Goal: Register for event/course

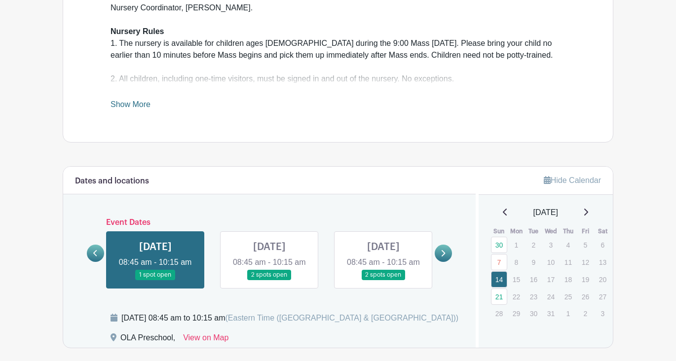
scroll to position [330, 0]
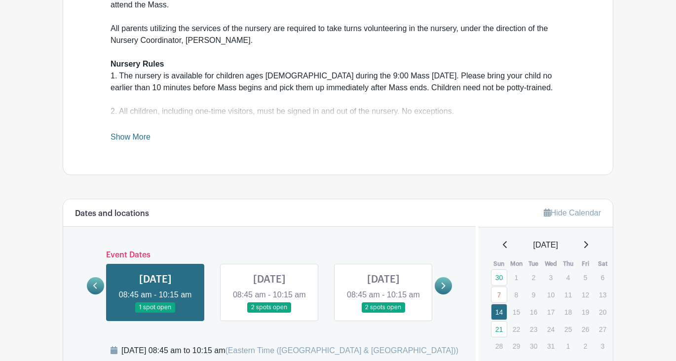
click at [96, 289] on icon at bounding box center [95, 285] width 4 height 7
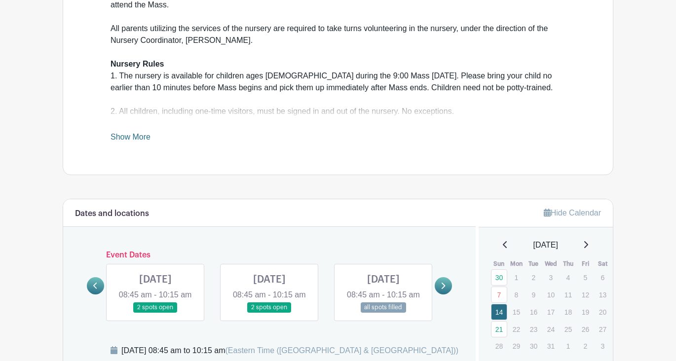
click at [97, 289] on icon at bounding box center [95, 285] width 4 height 7
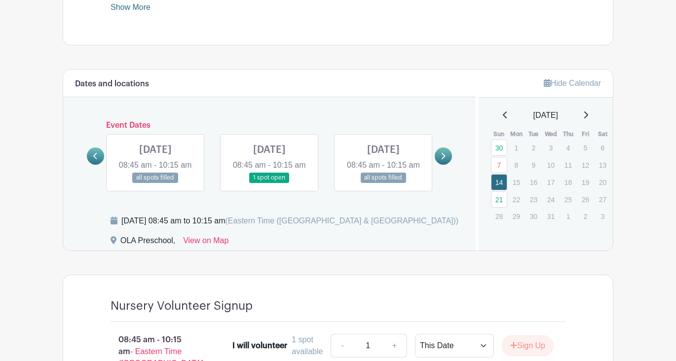
scroll to position [487, 0]
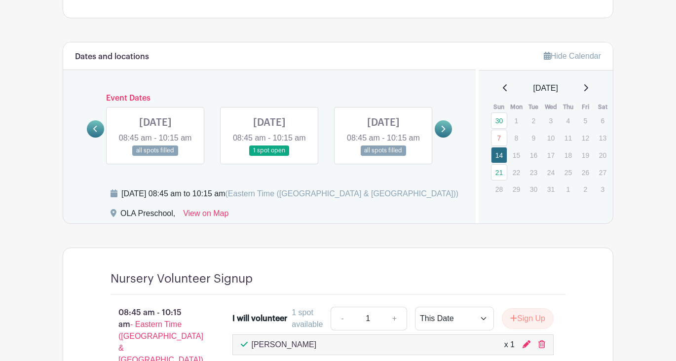
click at [155, 156] on link at bounding box center [155, 156] width 0 height 0
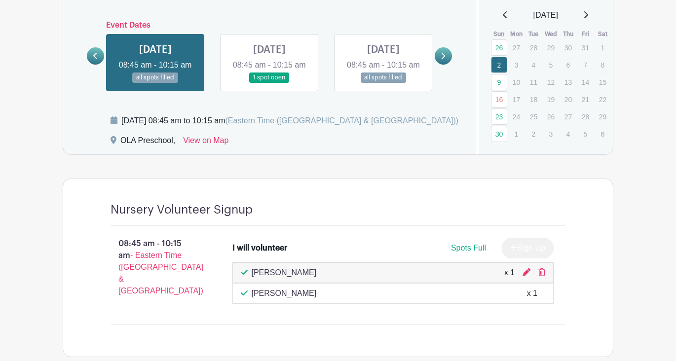
scroll to position [516, 0]
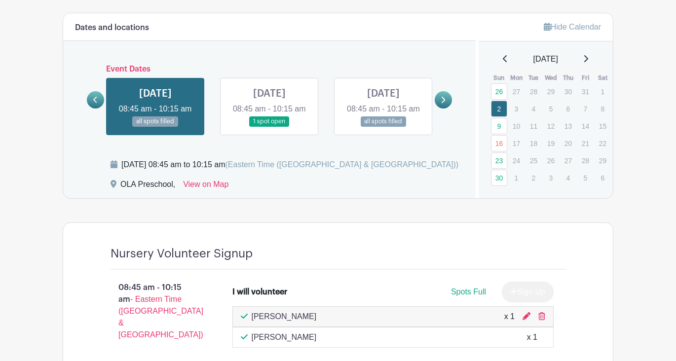
click at [447, 108] on link at bounding box center [442, 99] width 17 height 17
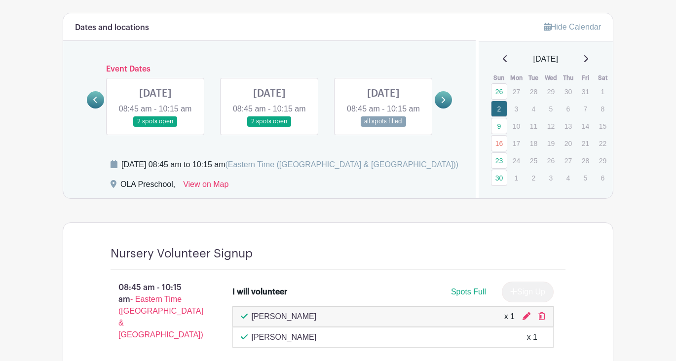
click at [446, 108] on link at bounding box center [442, 99] width 17 height 17
click at [155, 127] on link at bounding box center [155, 127] width 0 height 0
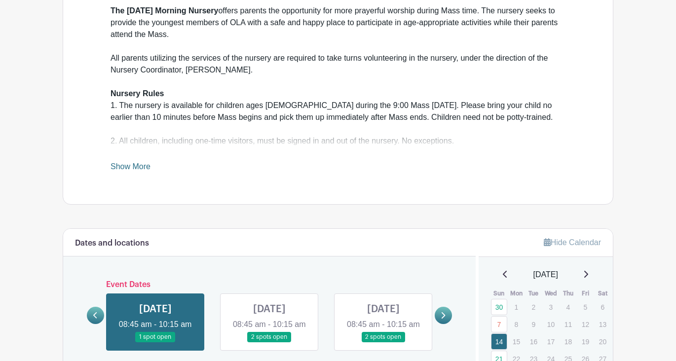
scroll to position [286, 0]
